Goal: Check status: Check status

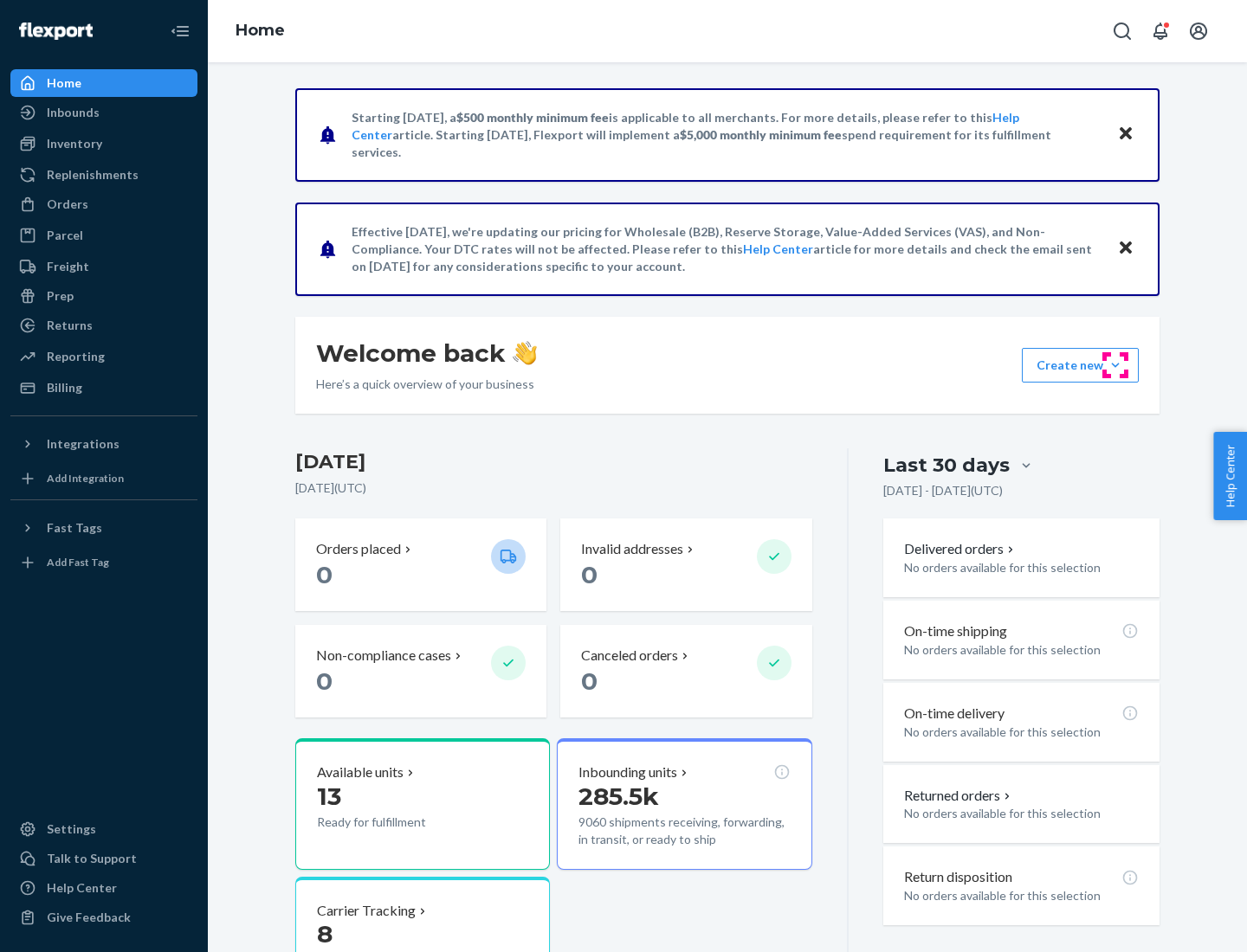
click at [1115, 365] on button "Create new Create new inbound Create new order Create new product" at bounding box center [1079, 365] width 117 height 35
click at [72, 113] on div "Inbounds" at bounding box center [73, 112] width 53 height 18
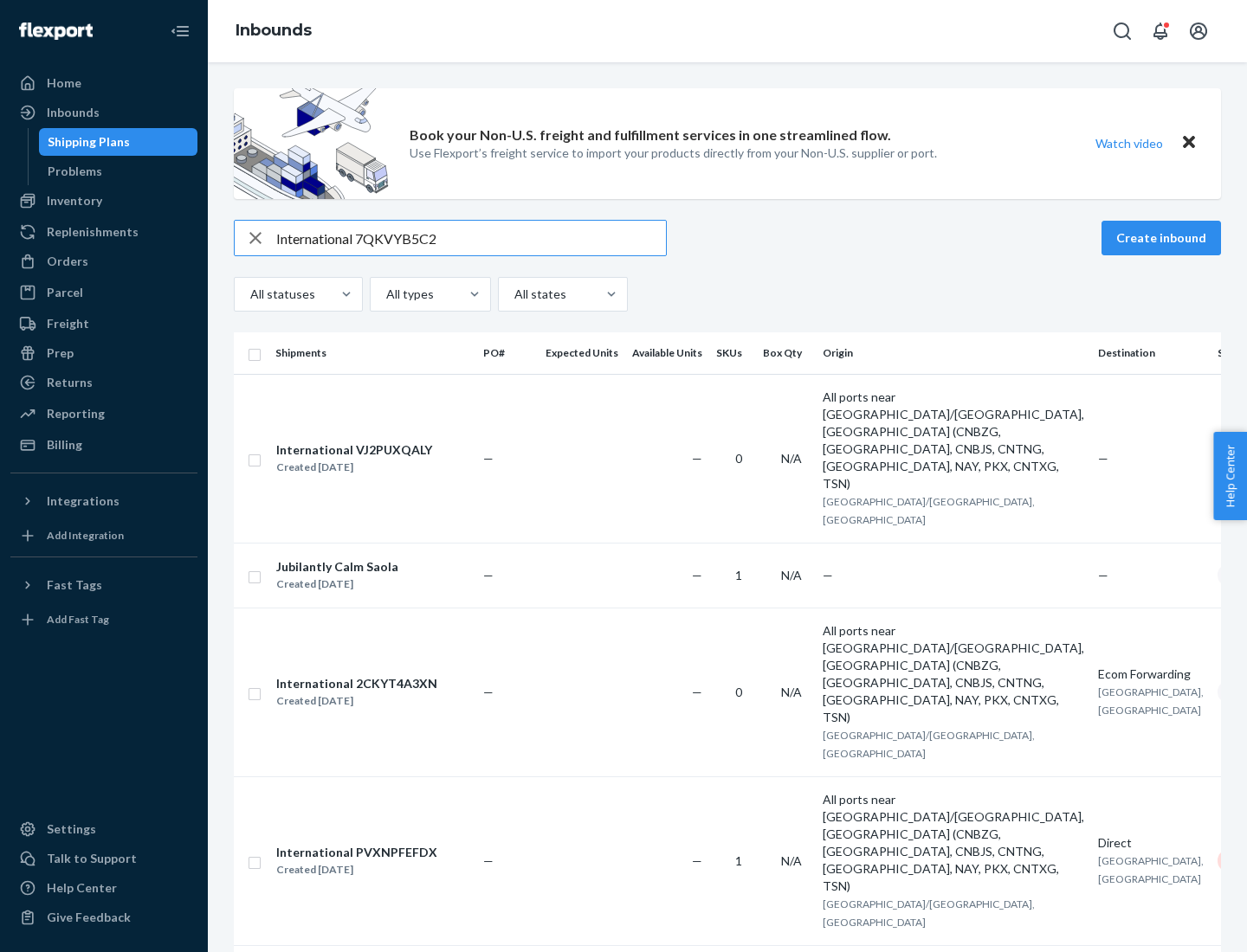
type input "International 7QKVYB5C29"
click at [384, 459] on div "Created [DATE]" at bounding box center [354, 468] width 156 height 18
